Goal: Information Seeking & Learning: Learn about a topic

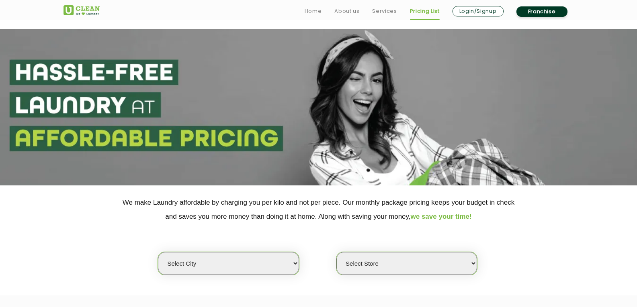
scroll to position [161, 0]
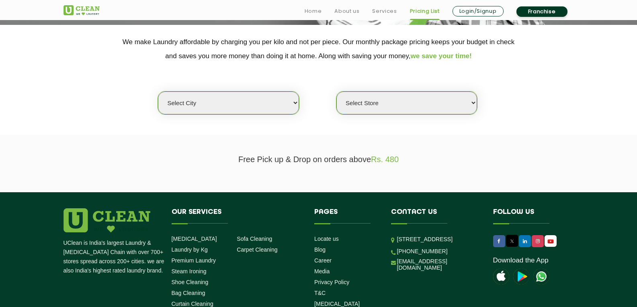
click at [288, 103] on select "Select city" at bounding box center [228, 103] width 141 height 23
click at [288, 102] on select "Select city" at bounding box center [228, 103] width 141 height 23
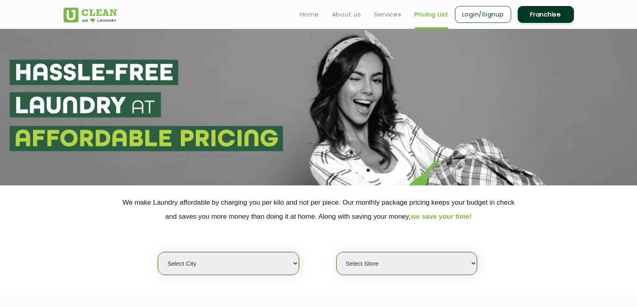
click at [241, 261] on select "Select city [GEOGRAPHIC_DATA] [GEOGRAPHIC_DATA] [GEOGRAPHIC_DATA] [GEOGRAPHIC_D…" at bounding box center [228, 263] width 141 height 23
select select "19"
click at [158, 252] on select "Select city Aalo Agartala Agra Ahmedabad Akola Aligarh Alwar - UClean Select Am…" at bounding box center [228, 263] width 141 height 23
click at [441, 266] on select "Select Store UClean Dangra Toli UClean Kanke Road" at bounding box center [406, 263] width 141 height 23
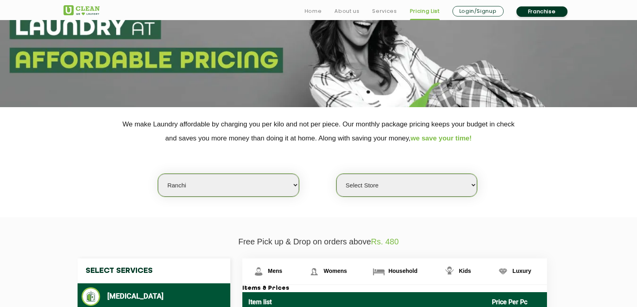
scroll to position [80, 0]
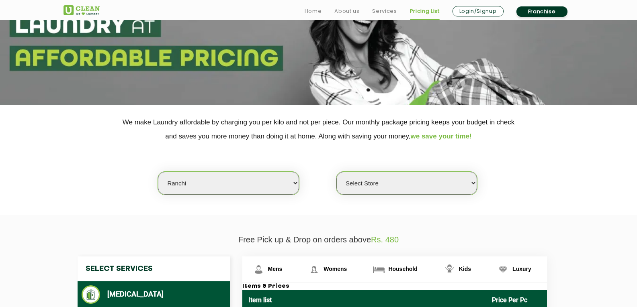
click at [464, 186] on select "Select Store UClean Dangra Toli UClean Kanke Road" at bounding box center [406, 183] width 141 height 23
click at [336, 172] on select "Select Store UClean Dangra Toli UClean Kanke Road" at bounding box center [406, 183] width 141 height 23
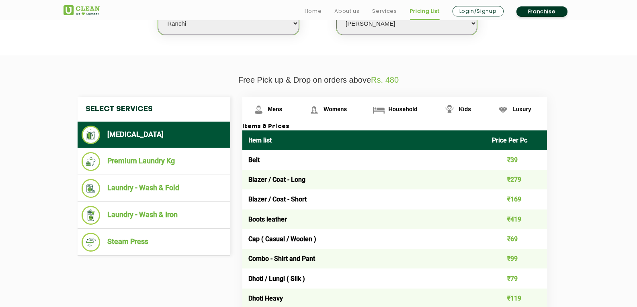
scroll to position [241, 0]
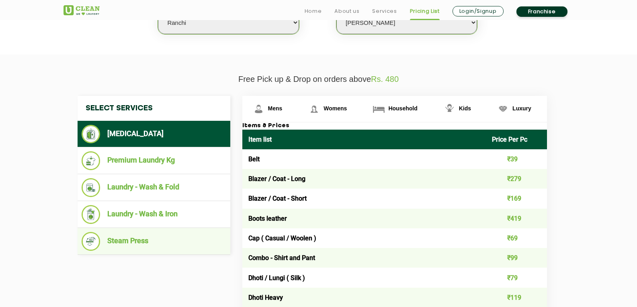
click at [151, 241] on li "Steam Press" at bounding box center [154, 241] width 145 height 19
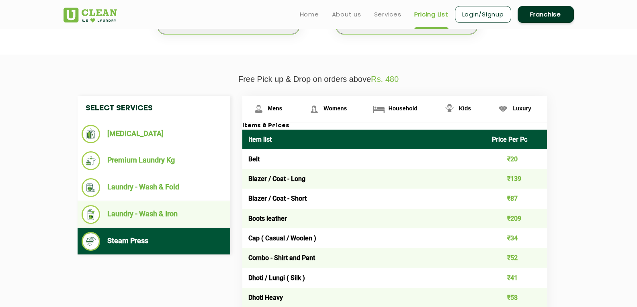
click at [154, 219] on li "Laundry - Wash & Iron" at bounding box center [154, 214] width 145 height 19
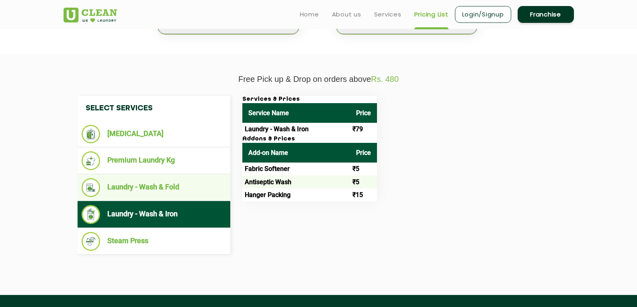
click at [137, 187] on li "Laundry - Wash & Fold" at bounding box center [154, 187] width 145 height 19
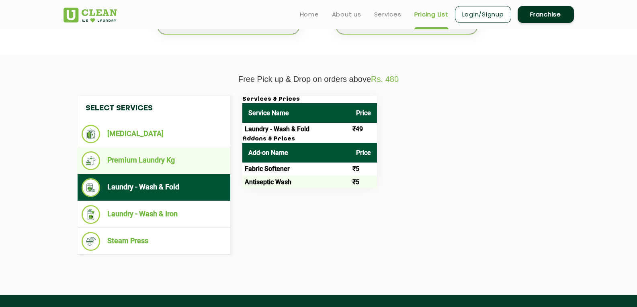
click at [148, 169] on li "Premium Laundry Kg" at bounding box center [154, 160] width 145 height 19
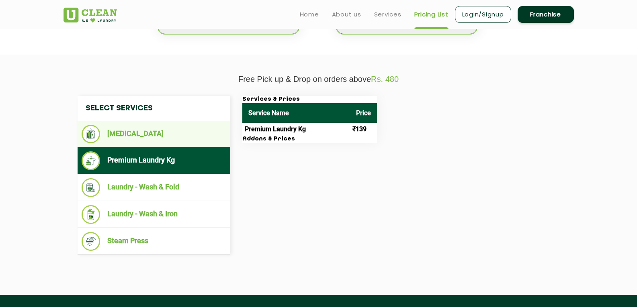
click at [139, 135] on li "[MEDICAL_DATA]" at bounding box center [154, 134] width 145 height 18
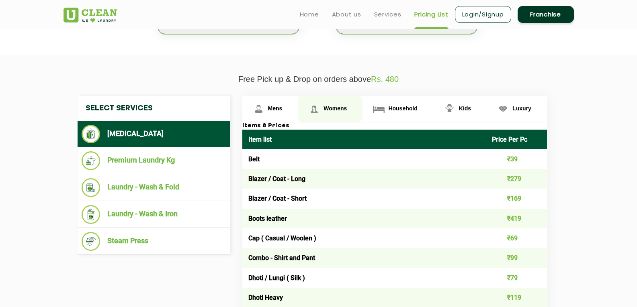
click at [342, 108] on span "Womens" at bounding box center [334, 108] width 23 height 6
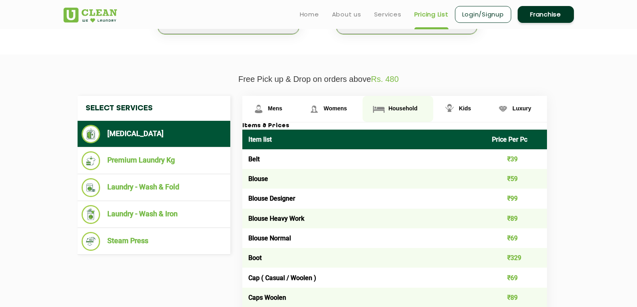
click at [396, 108] on span "Household" at bounding box center [402, 108] width 29 height 6
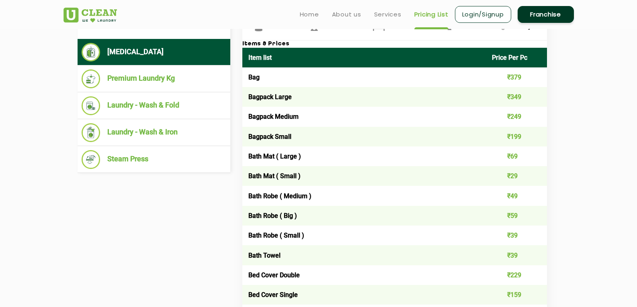
scroll to position [161, 0]
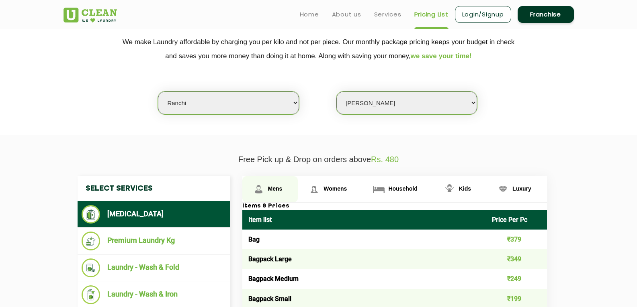
click at [266, 187] on link "Mens" at bounding box center [270, 189] width 56 height 26
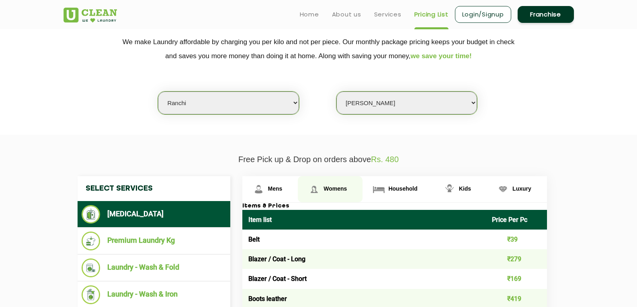
click at [329, 189] on span "Womens" at bounding box center [334, 189] width 23 height 6
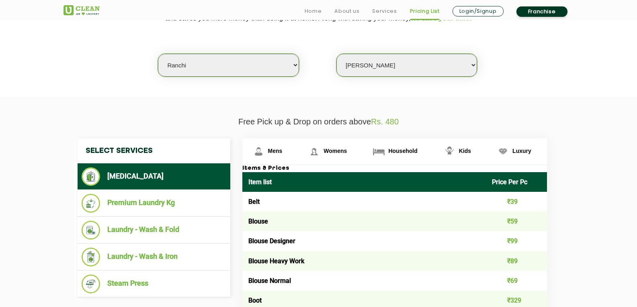
scroll to position [201, 0]
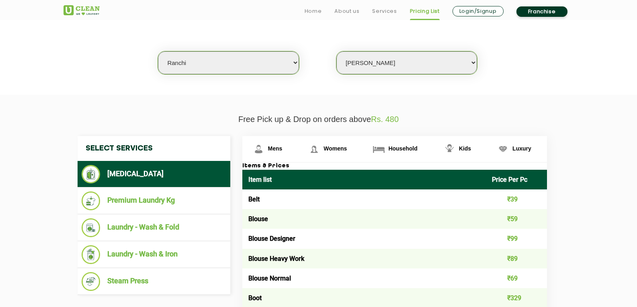
click at [426, 58] on select "Select Store UClean Dangra Toli UClean Kanke Road" at bounding box center [406, 62] width 141 height 23
select select "83"
click at [336, 51] on select "Select Store UClean Dangra Toli UClean Kanke Road" at bounding box center [406, 62] width 141 height 23
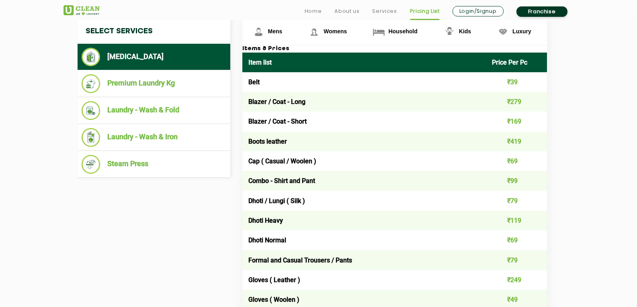
scroll to position [321, 0]
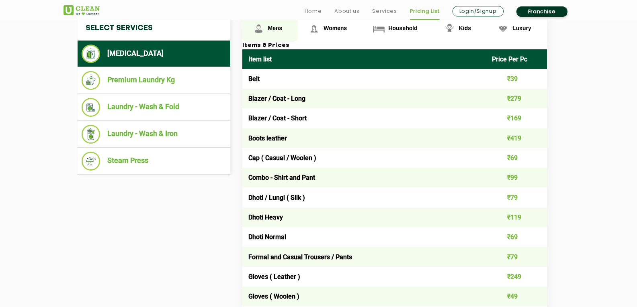
click at [271, 30] on span "Mens" at bounding box center [275, 28] width 14 height 6
click at [272, 28] on span "Mens" at bounding box center [275, 28] width 14 height 6
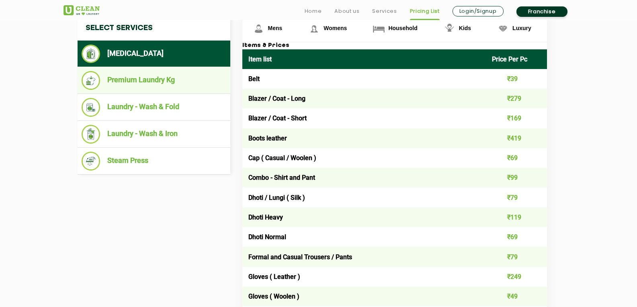
click at [154, 76] on li "Premium Laundry Kg" at bounding box center [154, 80] width 145 height 19
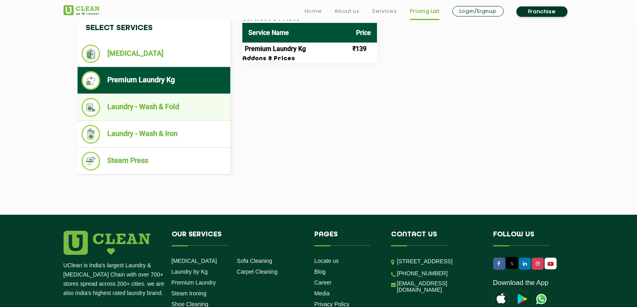
click at [168, 106] on li "Laundry - Wash & Fold" at bounding box center [154, 107] width 145 height 19
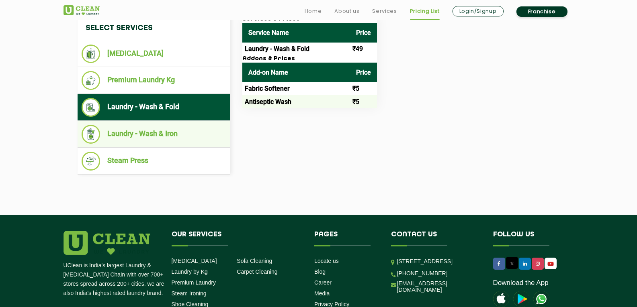
drag, startPoint x: 166, startPoint y: 128, endPoint x: 167, endPoint y: 139, distance: 11.3
click at [167, 128] on li "Laundry - Wash & Iron" at bounding box center [154, 134] width 145 height 19
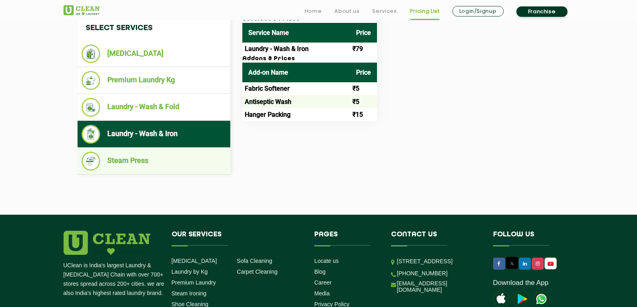
click at [159, 152] on li "Steam Press" at bounding box center [154, 161] width 145 height 19
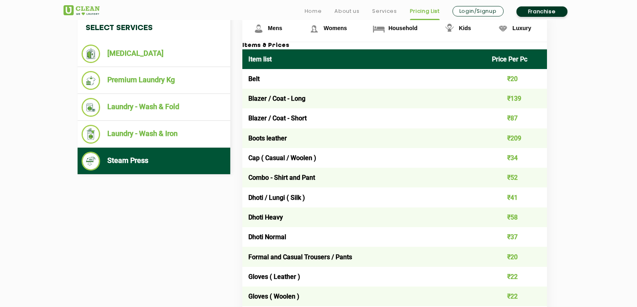
click at [163, 160] on li "Steam Press" at bounding box center [154, 161] width 145 height 19
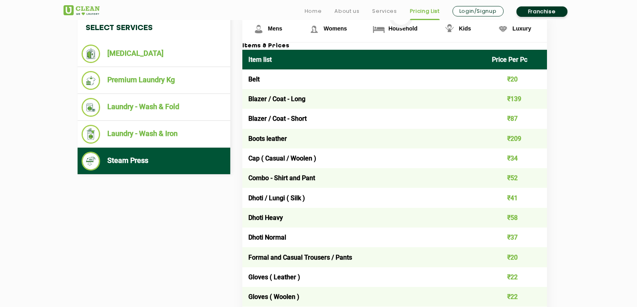
click at [163, 160] on li "Steam Press" at bounding box center [154, 161] width 145 height 19
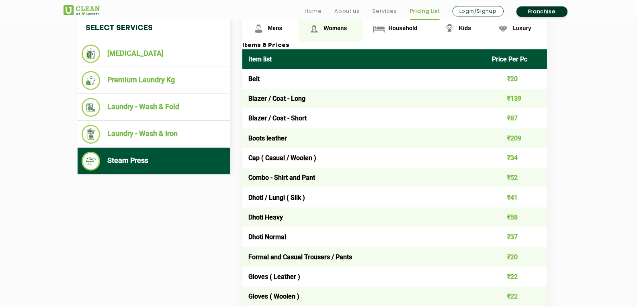
click at [326, 26] on span "Womens" at bounding box center [334, 28] width 23 height 6
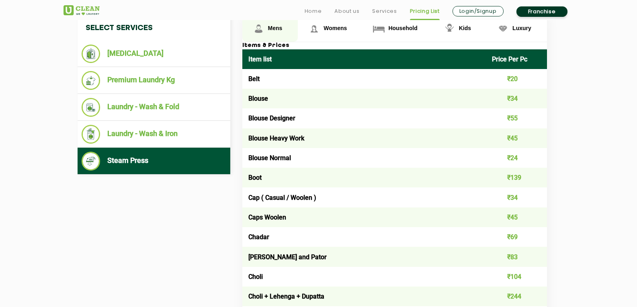
click at [278, 22] on link "Mens" at bounding box center [270, 29] width 56 height 26
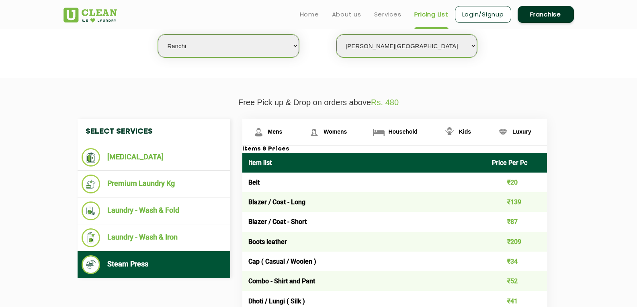
scroll to position [214, 0]
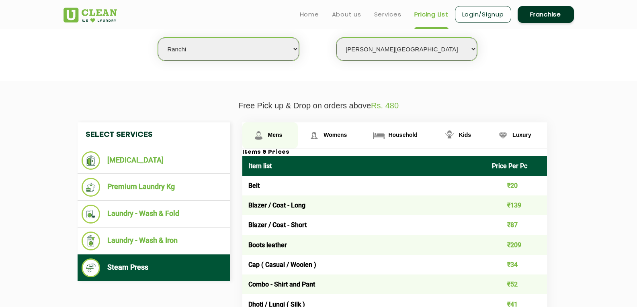
click at [276, 134] on span "Mens" at bounding box center [275, 135] width 14 height 6
click at [275, 136] on span "Mens" at bounding box center [275, 135] width 14 height 6
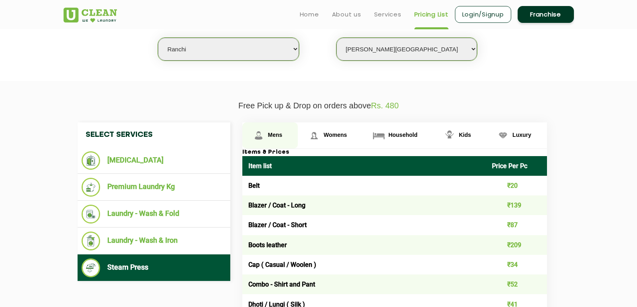
click at [275, 136] on span "Mens" at bounding box center [275, 135] width 14 height 6
click at [466, 133] on span "Kids" at bounding box center [465, 135] width 12 height 6
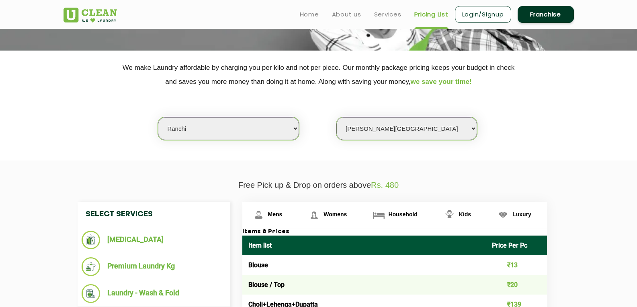
scroll to position [134, 0]
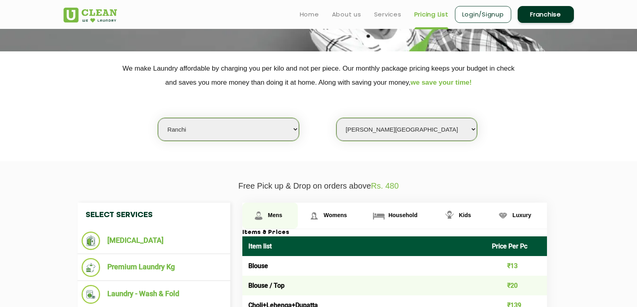
click at [274, 215] on span "Mens" at bounding box center [275, 215] width 14 height 6
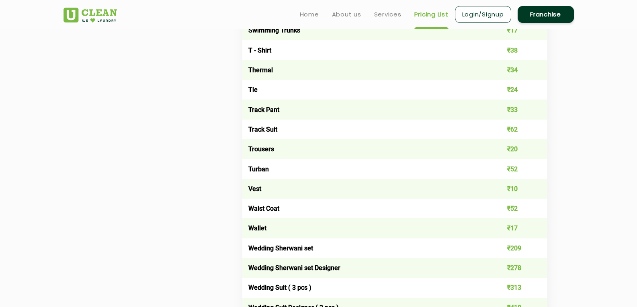
scroll to position [1138, 0]
